Goal: Information Seeking & Learning: Learn about a topic

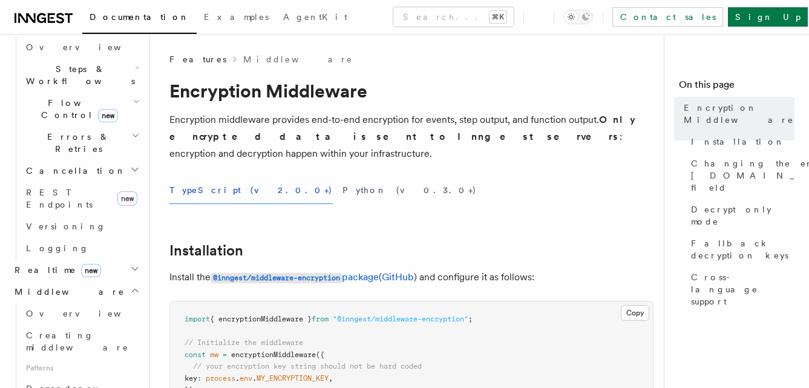
scroll to position [462, 0]
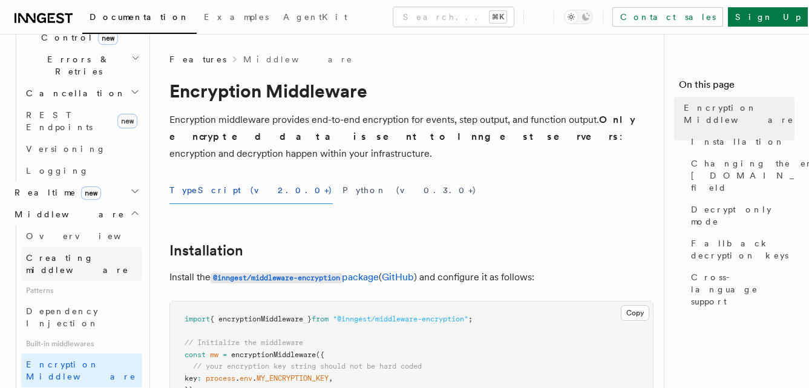
click at [82, 253] on span "Creating middleware" at bounding box center [77, 264] width 103 height 22
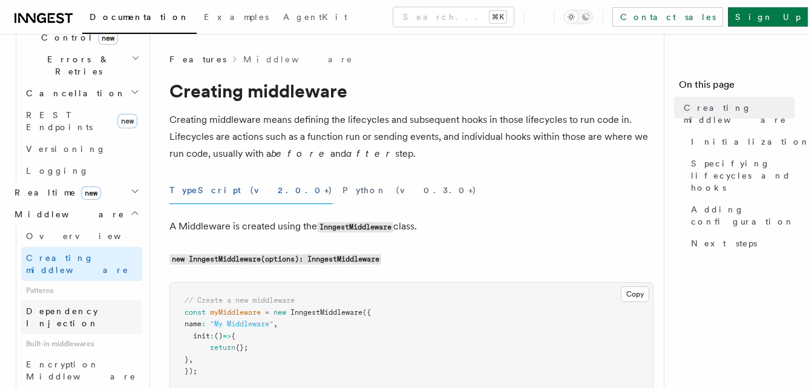
click at [83, 306] on span "Dependency Injection" at bounding box center [62, 317] width 73 height 22
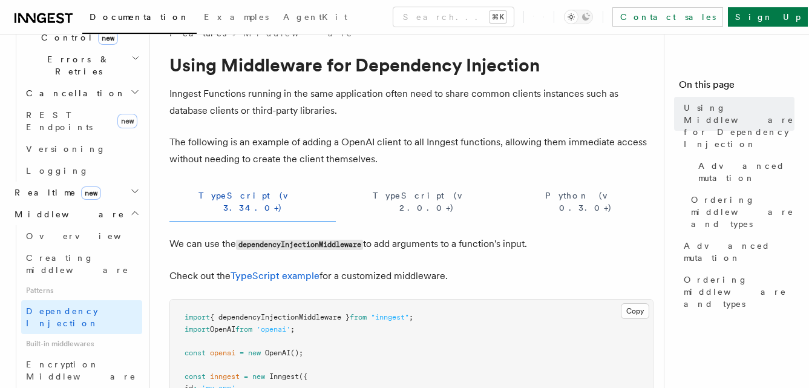
scroll to position [115, 0]
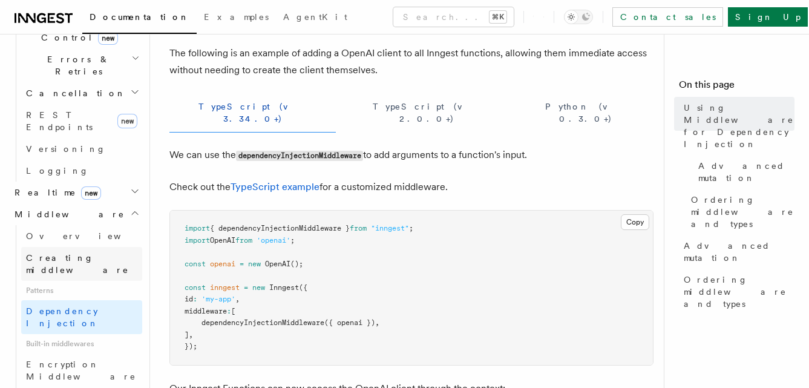
click at [70, 252] on span "Creating middleware" at bounding box center [84, 264] width 116 height 24
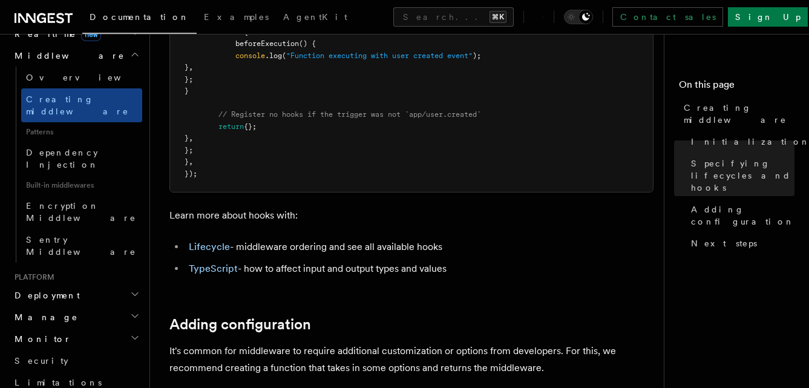
scroll to position [752, 0]
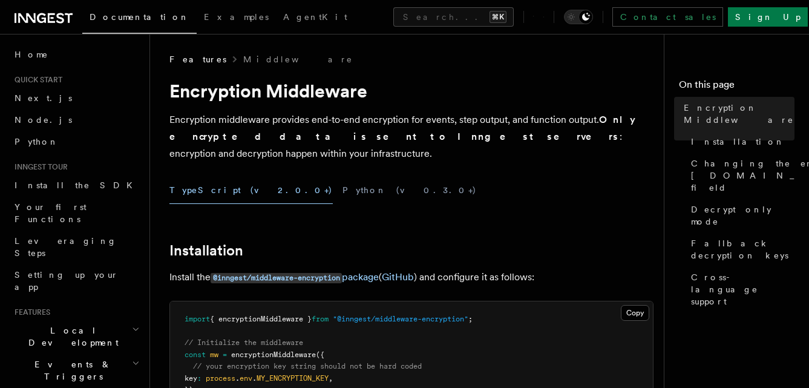
scroll to position [116, 0]
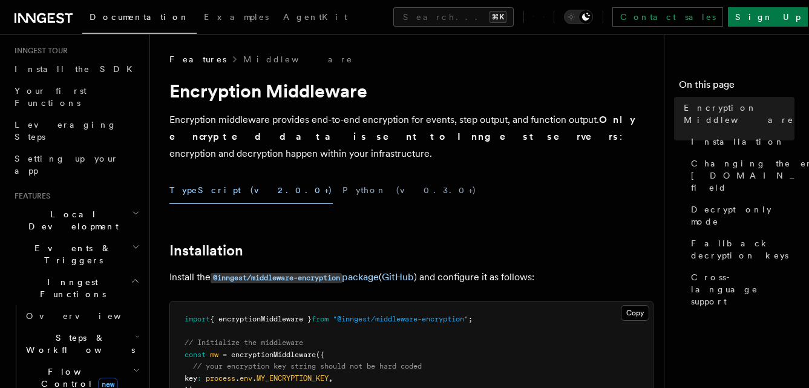
click at [71, 276] on span "Inngest Functions" at bounding box center [70, 288] width 121 height 24
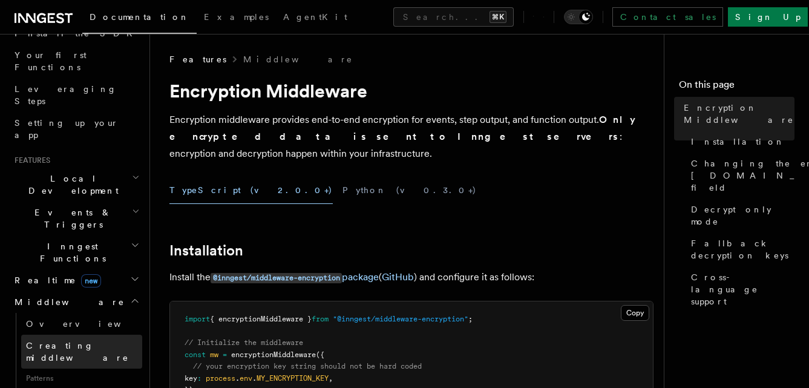
scroll to position [192, 0]
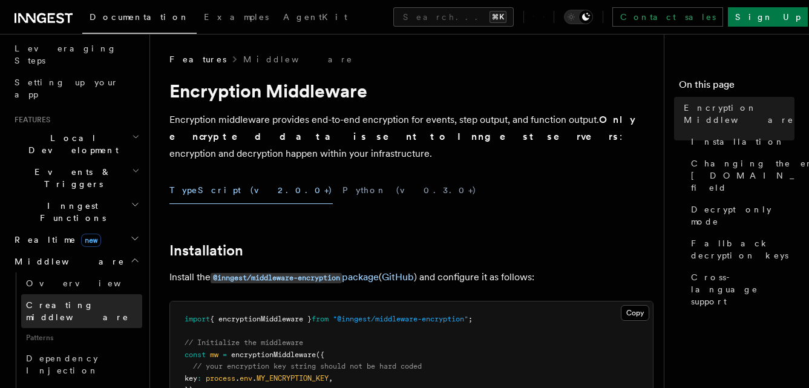
click at [55, 300] on span "Creating middleware" at bounding box center [77, 311] width 103 height 22
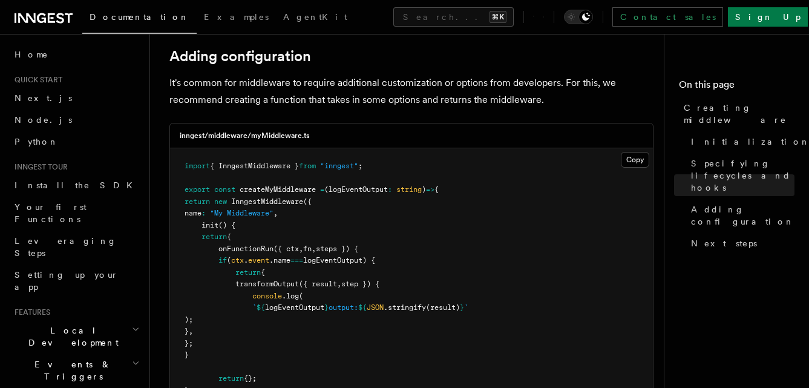
scroll to position [1548, 0]
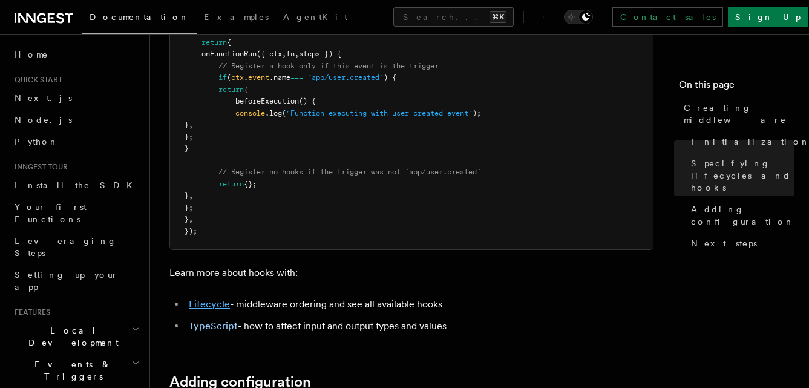
click at [221, 308] on link "Lifecycle" at bounding box center [209, 303] width 41 height 11
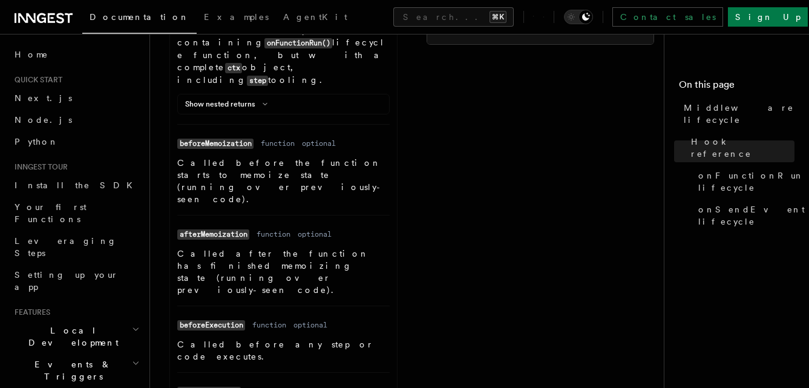
scroll to position [793, 0]
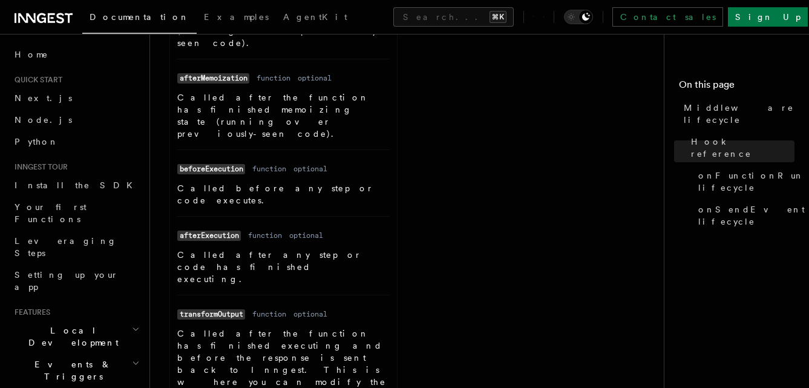
scroll to position [940, 0]
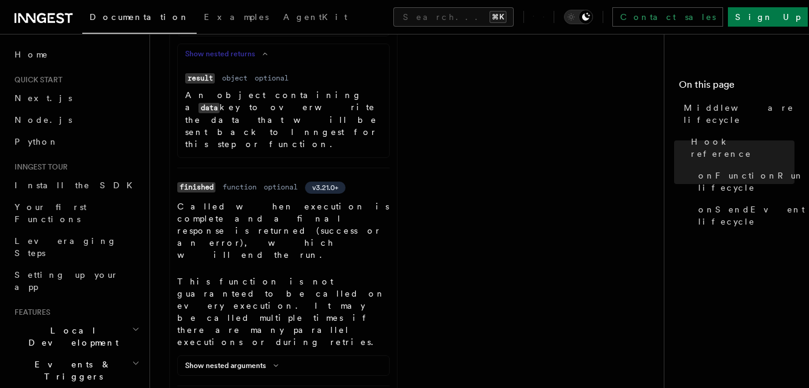
scroll to position [1547, 0]
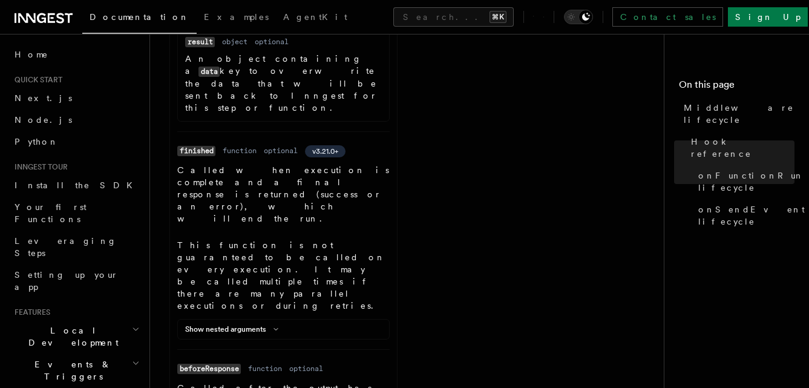
drag, startPoint x: 477, startPoint y: 140, endPoint x: 474, endPoint y: 278, distance: 137.3
drag, startPoint x: 564, startPoint y: 140, endPoint x: 475, endPoint y: 287, distance: 171.8
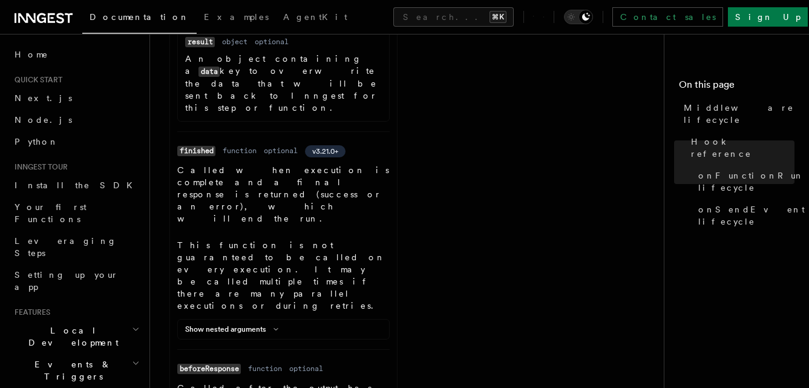
copy code "{ return { onSendEvent () { return { transformInput ({ payloads }) { // ... } ,…"
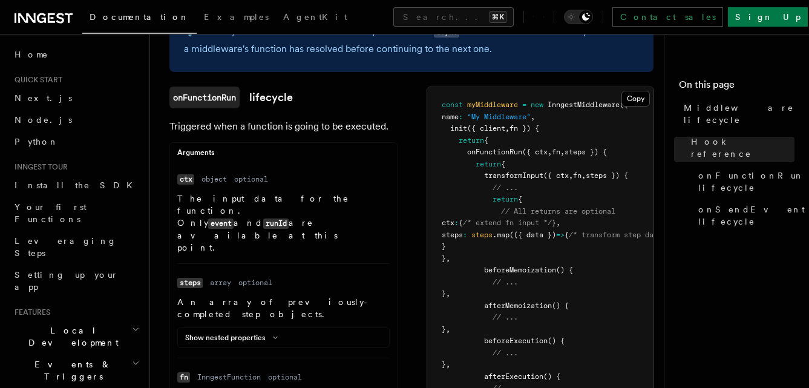
scroll to position [153, 0]
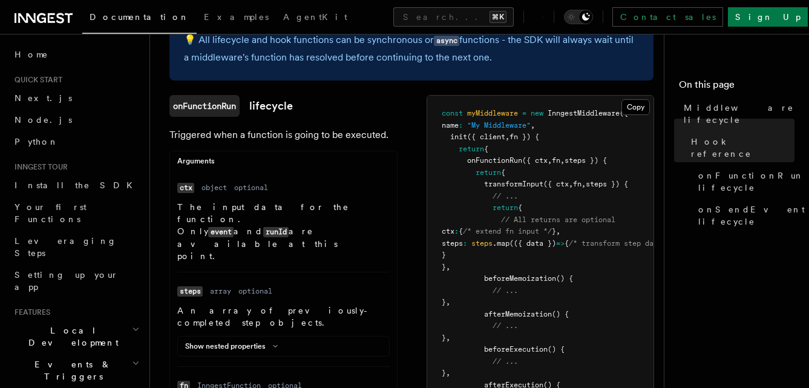
drag, startPoint x: 530, startPoint y: 163, endPoint x: 600, endPoint y: 164, distance: 69.6
click at [600, 164] on span "onFunctionRun ({ ctx , fn , steps }) {" at bounding box center [523, 160] width 165 height 8
drag, startPoint x: 605, startPoint y: 163, endPoint x: 529, endPoint y: 162, distance: 76.2
click at [529, 162] on span "onFunctionRun ({ ctx , fn , steps }) {" at bounding box center [523, 160] width 165 height 8
copy span "{ ctx , fn , steps }"
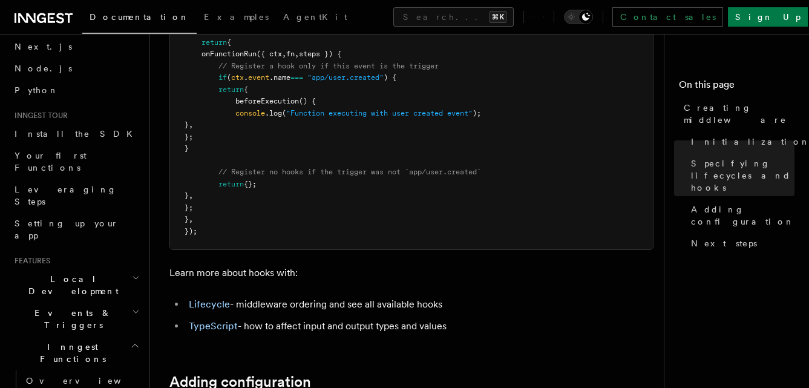
scroll to position [128, 0]
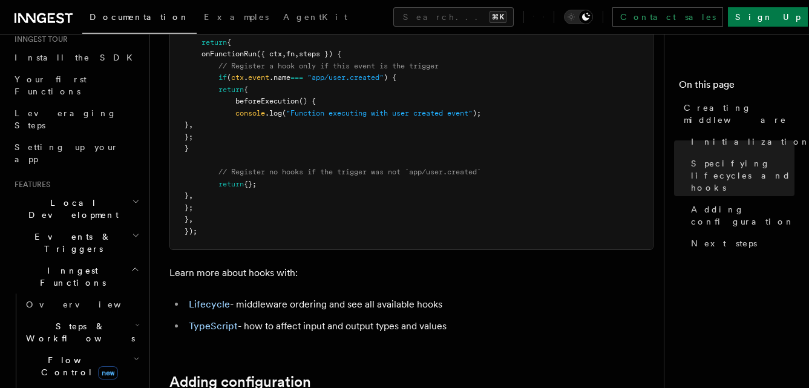
click at [119, 192] on h2 "Local Development" at bounding box center [76, 209] width 132 height 34
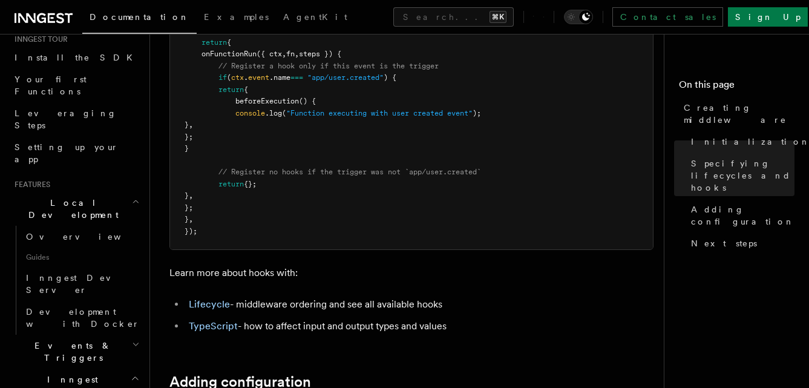
click at [107, 334] on h2 "Events & Triggers" at bounding box center [76, 351] width 132 height 34
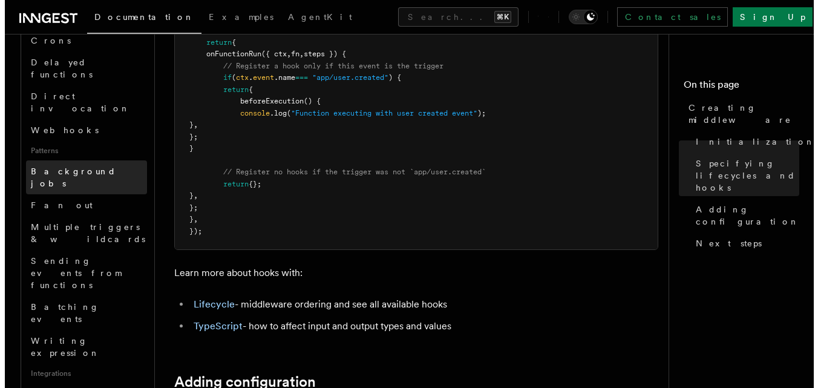
scroll to position [598, 0]
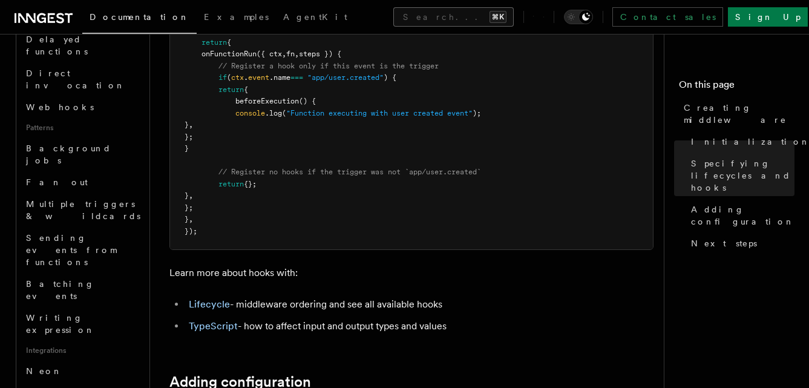
click at [393, 19] on button "Search... ⌘K" at bounding box center [453, 16] width 120 height 19
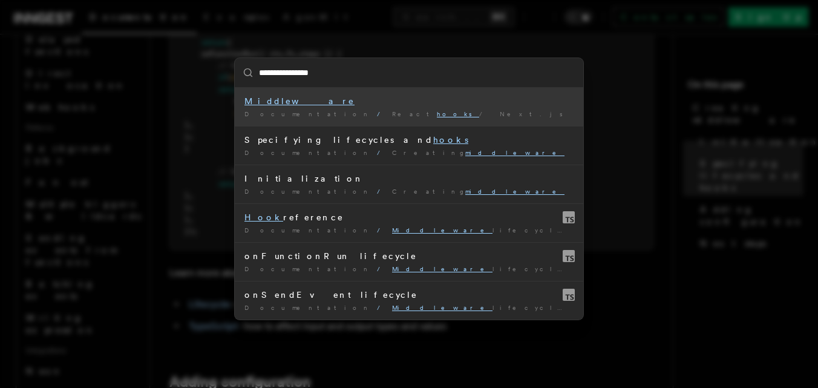
type input "**********"
